Goal: Task Accomplishment & Management: Complete application form

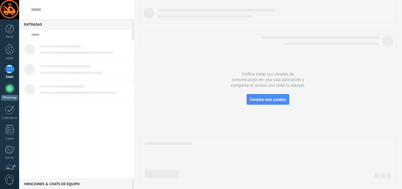
click at [5, 88] on div at bounding box center [9, 88] width 9 height 9
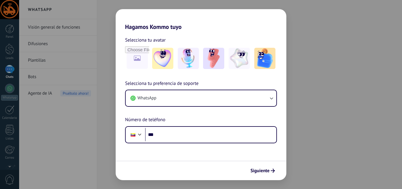
click at [296, 52] on div "Hagamos Kommo tuyo Selecciona tu avatar Selecciona tu preferencia de soporte Wh…" at bounding box center [201, 94] width 402 height 189
click at [259, 173] on span "Siguiente" at bounding box center [260, 171] width 19 height 4
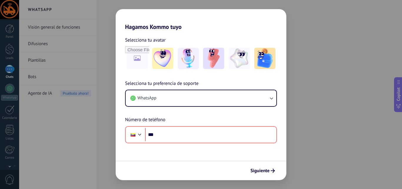
click at [51, 136] on div "Hagamos Kommo tuyo Selecciona tu avatar Selecciona tu preferencia de soporte Wh…" at bounding box center [201, 94] width 402 height 189
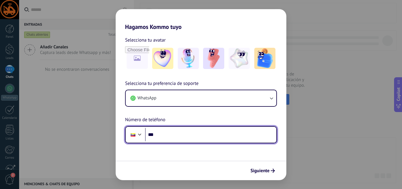
click at [176, 136] on input "***" at bounding box center [210, 135] width 131 height 14
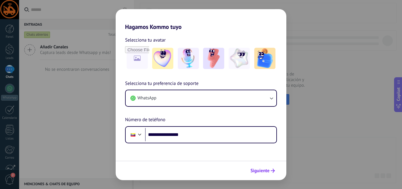
click at [267, 171] on span "Siguiente" at bounding box center [260, 171] width 19 height 4
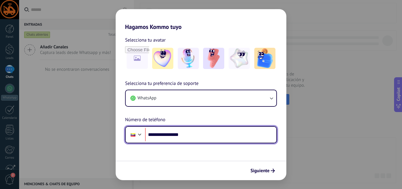
click at [156, 133] on input "**********" at bounding box center [210, 135] width 131 height 14
click at [157, 134] on input "**********" at bounding box center [210, 135] width 131 height 14
type input "**********"
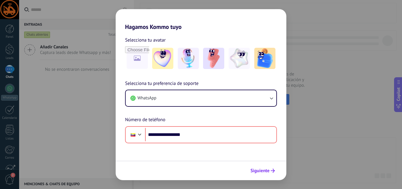
click at [259, 169] on span "Siguiente" at bounding box center [260, 171] width 19 height 4
click at [167, 49] on img at bounding box center [162, 58] width 21 height 21
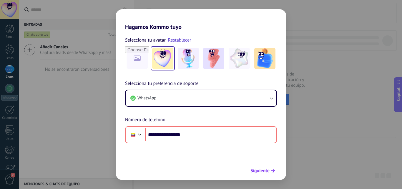
click at [268, 170] on span "Siguiente" at bounding box center [260, 171] width 19 height 4
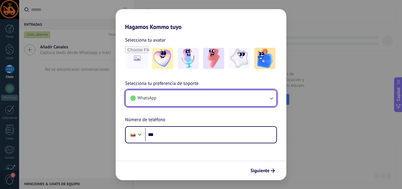
click at [151, 98] on span "WhatsApp" at bounding box center [147, 98] width 19 height 6
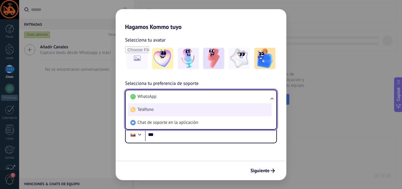
click at [149, 107] on span "Teléfono" at bounding box center [146, 110] width 16 height 6
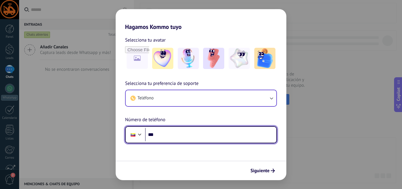
click at [169, 136] on input "***" at bounding box center [210, 135] width 131 height 14
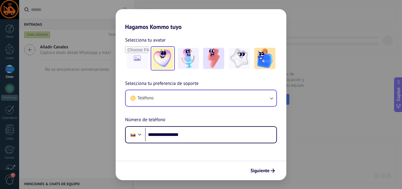
click at [159, 62] on img at bounding box center [162, 58] width 21 height 21
click at [269, 171] on span "Siguiente" at bounding box center [260, 171] width 19 height 4
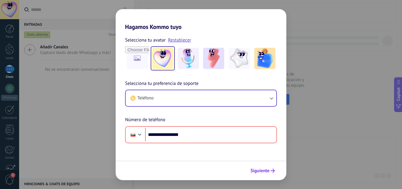
click at [269, 171] on span "Siguiente" at bounding box center [260, 171] width 19 height 4
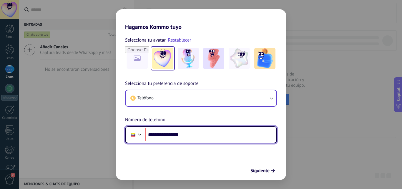
click at [158, 135] on input "**********" at bounding box center [210, 135] width 131 height 14
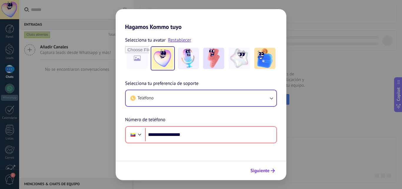
click at [274, 169] on icon "submit" at bounding box center [273, 171] width 4 height 4
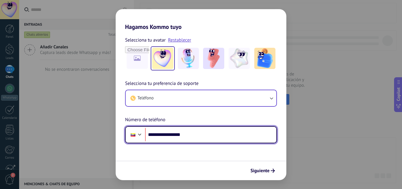
drag, startPoint x: 190, startPoint y: 135, endPoint x: 158, endPoint y: 135, distance: 32.7
click at [158, 135] on input "**********" at bounding box center [210, 135] width 131 height 14
type input "**********"
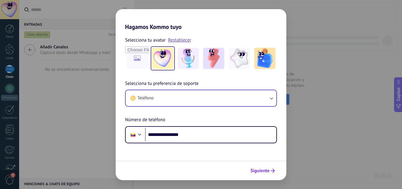
click at [255, 171] on span "Siguiente" at bounding box center [260, 171] width 19 height 4
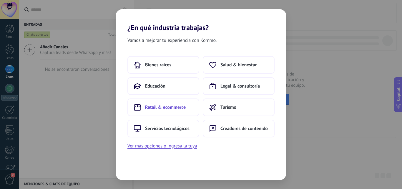
click at [177, 107] on span "Retail & ecommerce" at bounding box center [165, 107] width 41 height 6
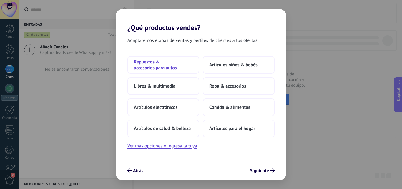
click at [163, 67] on span "Repuestos & accesorios para autos" at bounding box center [163, 65] width 59 height 12
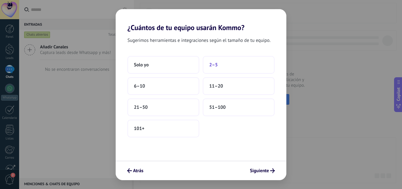
click at [213, 65] on span "2–5" at bounding box center [213, 65] width 9 height 6
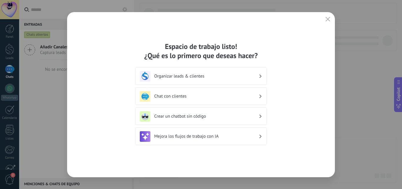
click at [213, 98] on h3 "Chat con clientes" at bounding box center [206, 96] width 105 height 6
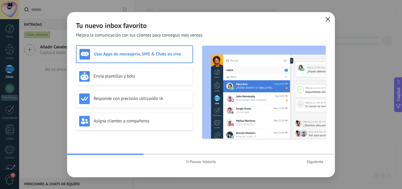
click at [329, 17] on icon "button" at bounding box center [328, 19] width 5 height 5
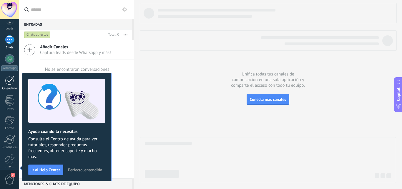
scroll to position [56, 0]
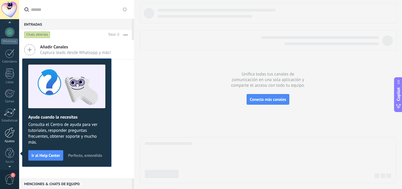
click at [9, 140] on div "Ajustes" at bounding box center [9, 141] width 17 height 4
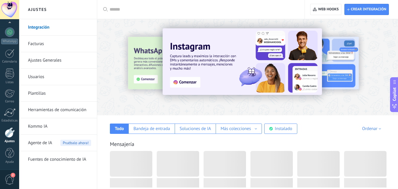
click at [122, 10] on input "text" at bounding box center [203, 9] width 187 height 6
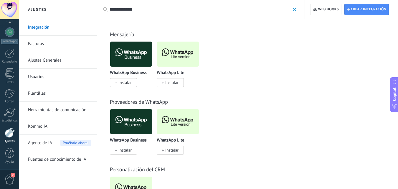
type input "**********"
click at [174, 83] on span "Instalar" at bounding box center [171, 82] width 13 height 5
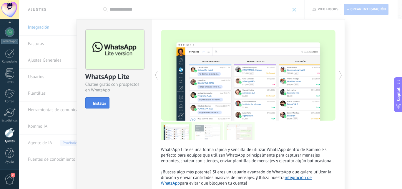
click at [96, 105] on span "Instalar" at bounding box center [99, 103] width 13 height 4
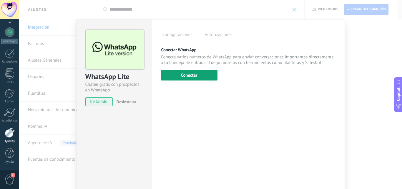
click at [204, 74] on button "Conectar" at bounding box center [189, 75] width 57 height 11
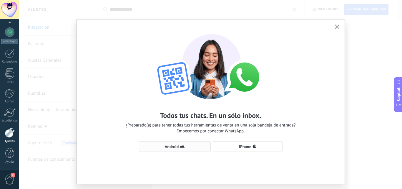
click at [182, 145] on icon "button" at bounding box center [182, 146] width 5 height 5
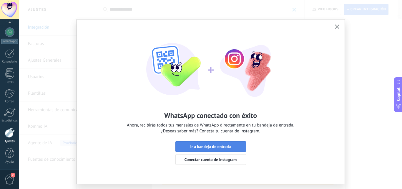
click at [222, 145] on span "Ir a bandeja de entrada" at bounding box center [210, 146] width 41 height 4
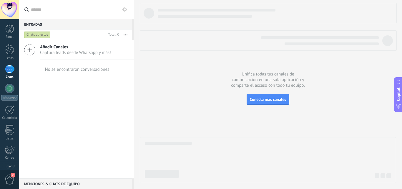
click at [4, 11] on div at bounding box center [9, 9] width 19 height 19
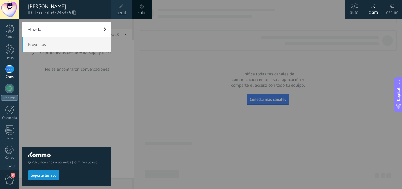
click at [122, 10] on span "perfil" at bounding box center [121, 13] width 10 height 6
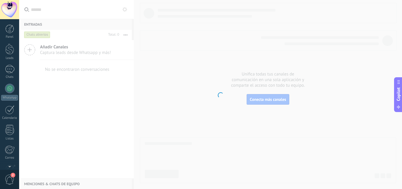
scroll to position [56, 0]
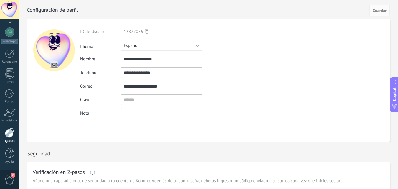
click at [56, 55] on div at bounding box center [54, 50] width 42 height 42
click at [53, 65] on input "file" at bounding box center [54, 65] width 8 height 8
type input "**********"
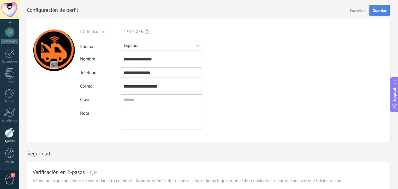
click at [381, 10] on span "Guardar" at bounding box center [380, 11] width 14 height 4
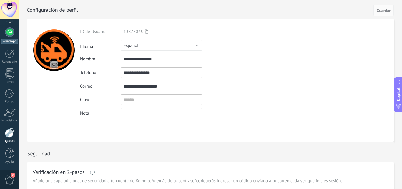
click at [9, 36] on div at bounding box center [9, 31] width 9 height 9
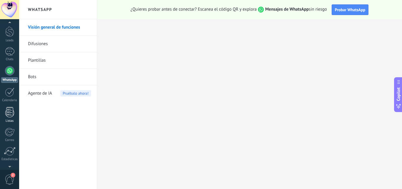
scroll to position [20, 0]
click at [11, 46] on div at bounding box center [9, 48] width 9 height 9
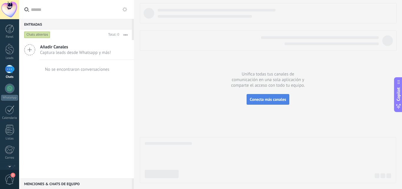
click at [264, 98] on span "Conecta más canales" at bounding box center [268, 99] width 36 height 5
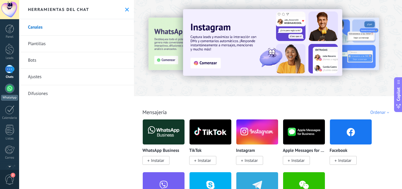
click at [0, 91] on link "WhatsApp" at bounding box center [9, 92] width 19 height 17
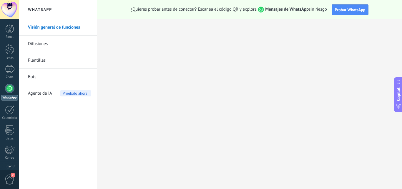
click at [49, 43] on link "Difusiones" at bounding box center [59, 44] width 63 height 17
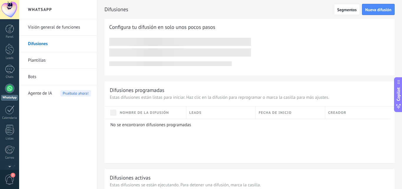
click at [48, 63] on link "Plantillas" at bounding box center [59, 60] width 63 height 17
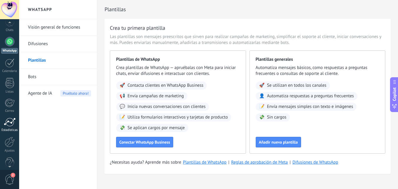
scroll to position [56, 0]
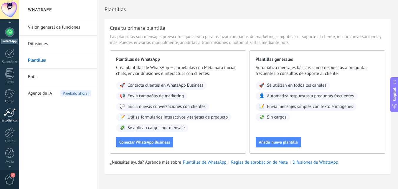
click at [10, 137] on div at bounding box center [10, 132] width 10 height 10
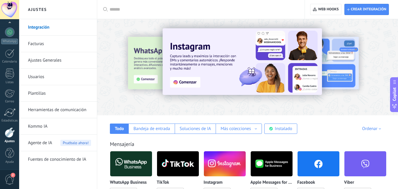
click at [129, 10] on input "text" at bounding box center [203, 9] width 187 height 6
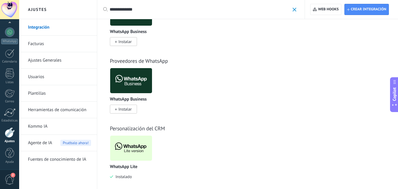
scroll to position [47, 0]
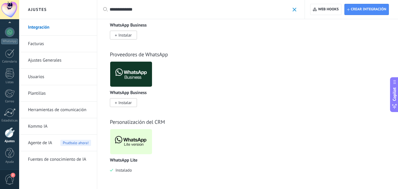
type input "**********"
click at [135, 136] on img at bounding box center [131, 141] width 42 height 29
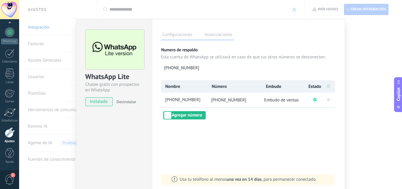
click at [208, 36] on label "Autorizaciones" at bounding box center [219, 35] width 31 height 9
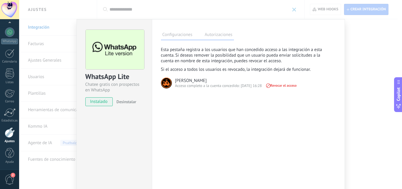
click at [365, 66] on div "WhatsApp Lite Chatee gratis con prospectos en WhatsApp instalado Desinstalar Co…" at bounding box center [210, 94] width 383 height 189
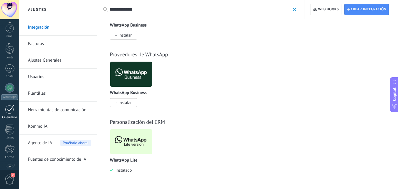
scroll to position [0, 0]
click at [10, 35] on div "Panel" at bounding box center [9, 37] width 17 height 4
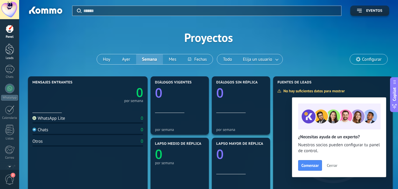
click at [9, 52] on div at bounding box center [9, 49] width 9 height 11
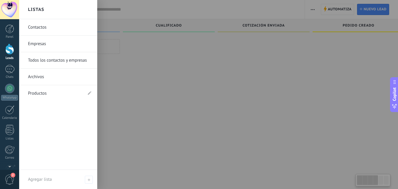
click at [65, 51] on link "Empresas" at bounding box center [59, 44] width 63 height 17
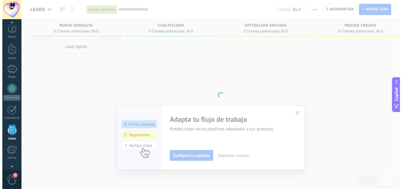
scroll to position [37, 0]
